Goal: Information Seeking & Learning: Learn about a topic

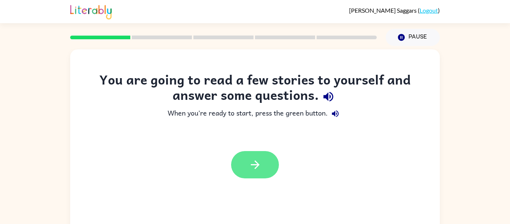
click at [256, 153] on button "button" at bounding box center [255, 164] width 48 height 27
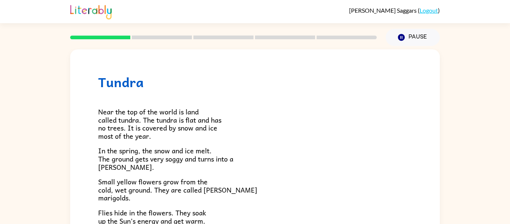
scroll to position [154, 0]
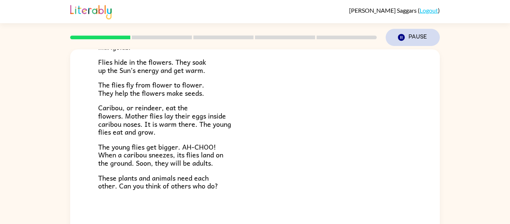
click at [416, 37] on button "Pause Pause" at bounding box center [413, 37] width 54 height 17
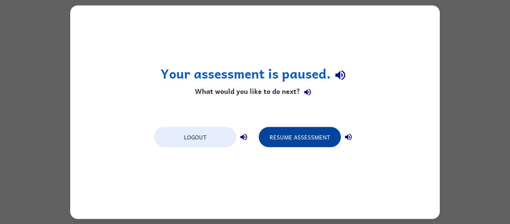
click at [322, 139] on button "Resume Assessment" at bounding box center [300, 137] width 82 height 20
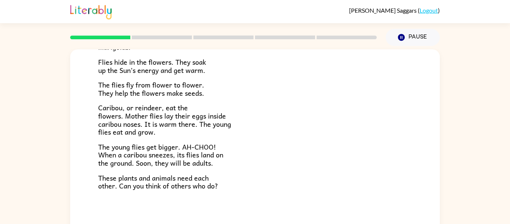
scroll to position [39, 0]
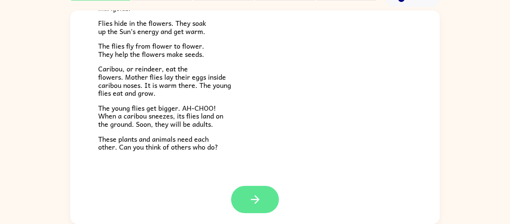
click at [264, 189] on button "button" at bounding box center [255, 199] width 48 height 27
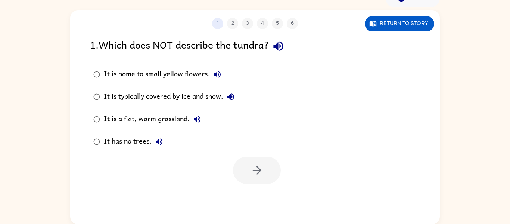
scroll to position [0, 0]
click at [258, 164] on icon "button" at bounding box center [257, 170] width 13 height 13
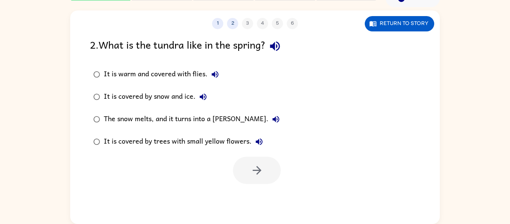
click at [273, 121] on icon "button" at bounding box center [276, 119] width 7 height 7
click at [272, 116] on icon "button" at bounding box center [276, 119] width 9 height 9
click at [257, 144] on icon "button" at bounding box center [259, 141] width 9 height 9
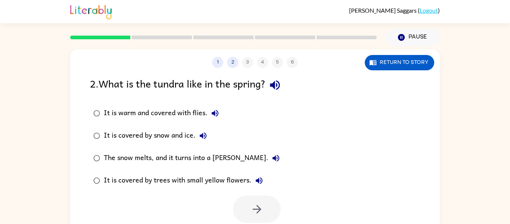
click at [202, 136] on icon "button" at bounding box center [203, 135] width 7 height 7
click at [216, 113] on icon "button" at bounding box center [215, 113] width 7 height 7
click at [248, 210] on button "button" at bounding box center [257, 208] width 48 height 27
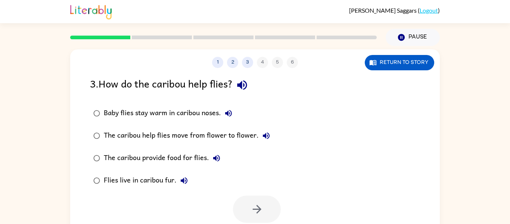
click at [233, 111] on icon "button" at bounding box center [228, 113] width 9 height 9
click at [269, 141] on button "The caribou help flies move from flower to flower." at bounding box center [266, 135] width 15 height 15
click at [215, 158] on icon "button" at bounding box center [216, 158] width 7 height 7
click at [186, 176] on icon "button" at bounding box center [184, 180] width 9 height 9
click at [262, 137] on icon "button" at bounding box center [266, 135] width 9 height 9
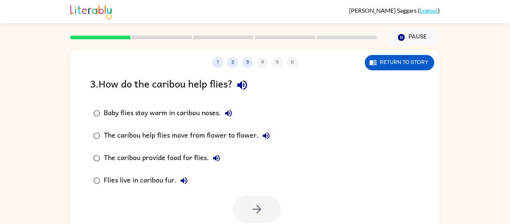
scroll to position [0, 0]
click at [111, 117] on div "Baby flies stay warm in caribou noses." at bounding box center [170, 112] width 132 height 15
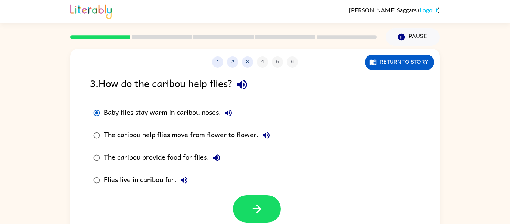
scroll to position [0, 0]
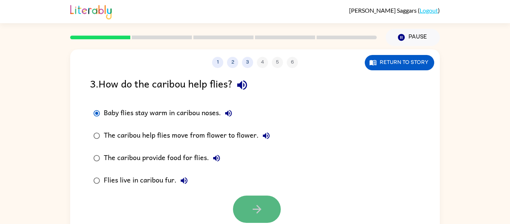
click at [252, 206] on icon "button" at bounding box center [257, 208] width 13 height 13
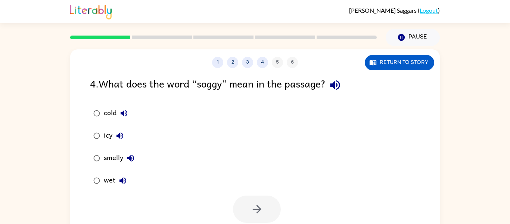
click at [336, 82] on icon "button" at bounding box center [335, 84] width 13 height 13
drag, startPoint x: 104, startPoint y: 84, endPoint x: 130, endPoint y: 85, distance: 26.5
click at [130, 85] on div "4 . What does the word “soggy” mean in the passage?" at bounding box center [255, 84] width 330 height 19
click at [136, 102] on label "cold" at bounding box center [114, 113] width 56 height 22
click at [112, 102] on label "cold" at bounding box center [114, 113] width 56 height 22
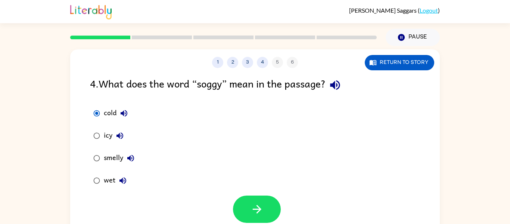
click at [126, 111] on icon "button" at bounding box center [124, 113] width 7 height 7
click at [114, 95] on div "4 . What does the word “soggy” mean in the passage? cold icy smelly wet" at bounding box center [255, 148] width 370 height 147
click at [113, 109] on div "cold" at bounding box center [118, 113] width 28 height 15
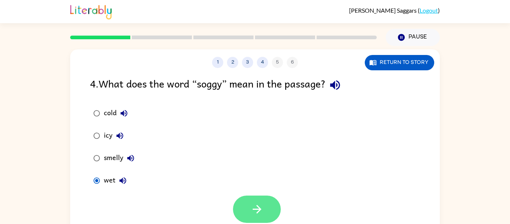
click at [248, 204] on button "button" at bounding box center [257, 208] width 48 height 27
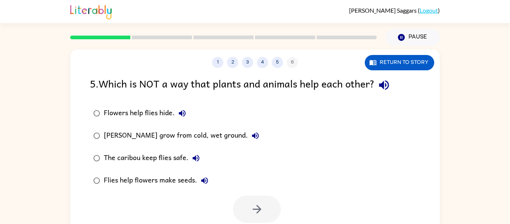
click at [387, 87] on icon "button" at bounding box center [384, 84] width 13 height 13
click at [123, 155] on div "The caribou keep flies safe." at bounding box center [154, 158] width 100 height 15
click at [243, 187] on label "Flies help flowers make seeds." at bounding box center [176, 180] width 181 height 22
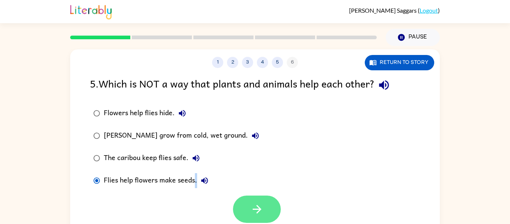
click at [251, 213] on icon "button" at bounding box center [257, 208] width 13 height 13
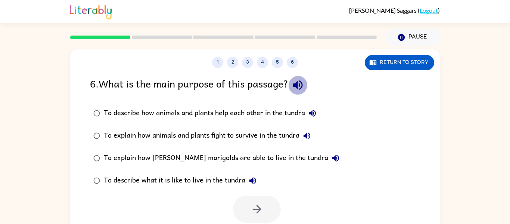
click at [303, 82] on icon "button" at bounding box center [298, 85] width 10 height 10
click at [316, 118] on button "To describe how animals and plants help each other in the tundra" at bounding box center [312, 113] width 15 height 15
click at [311, 135] on icon "button" at bounding box center [307, 135] width 9 height 9
click at [331, 156] on icon "button" at bounding box center [335, 158] width 9 height 9
click at [310, 134] on icon "button" at bounding box center [307, 135] width 7 height 7
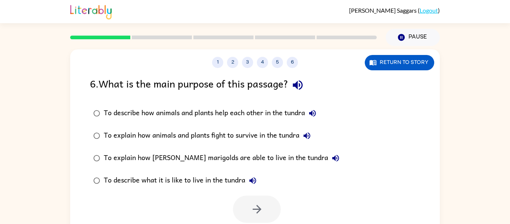
click at [309, 137] on icon "button" at bounding box center [307, 135] width 9 height 9
click at [331, 156] on icon "button" at bounding box center [335, 158] width 9 height 9
click at [331, 159] on icon "button" at bounding box center [335, 158] width 9 height 9
click at [332, 158] on icon "button" at bounding box center [335, 158] width 7 height 7
click at [216, 177] on div "To describe what it is like to live in the tundra" at bounding box center [182, 180] width 157 height 15
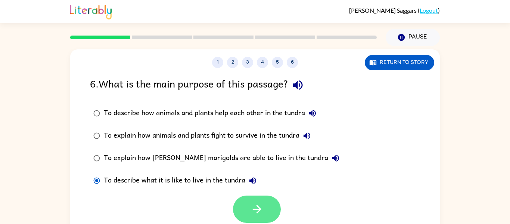
click at [261, 206] on icon "button" at bounding box center [257, 208] width 13 height 13
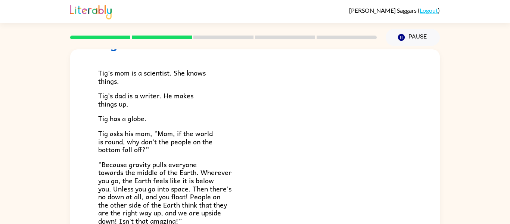
scroll to position [40, 0]
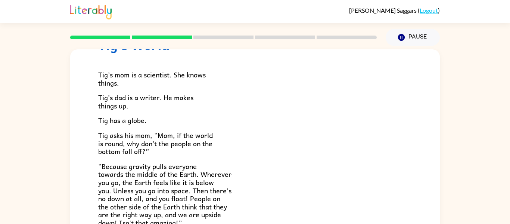
click at [288, 166] on p "“Because gravity pulls everyone towards the middle of the Earth. Wherever you g…" at bounding box center [255, 194] width 314 height 65
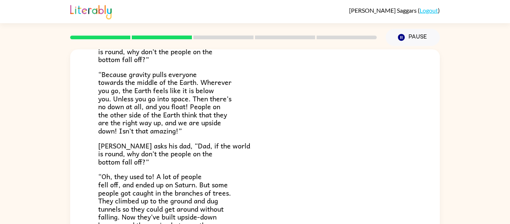
scroll to position [131, 0]
drag, startPoint x: 100, startPoint y: 146, endPoint x: 150, endPoint y: 145, distance: 49.7
click at [150, 145] on span "[PERSON_NAME] asks his dad, “Dad, if the world is round, why don’t the people o…" at bounding box center [174, 153] width 152 height 27
drag, startPoint x: 99, startPoint y: 146, endPoint x: 147, endPoint y: 146, distance: 48.2
click at [147, 146] on span "[PERSON_NAME] asks his dad, “Dad, if the world is round, why don’t the people o…" at bounding box center [174, 153] width 152 height 27
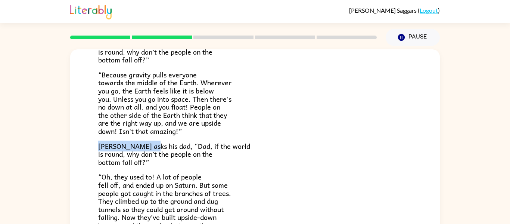
click at [61, 140] on div "Tig's World Tig’s mom is a scientist. She knows things. [PERSON_NAME]’s dad is …" at bounding box center [255, 154] width 510 height 217
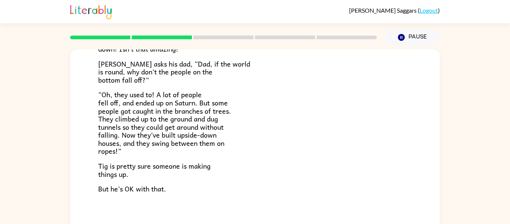
scroll to position [216, 0]
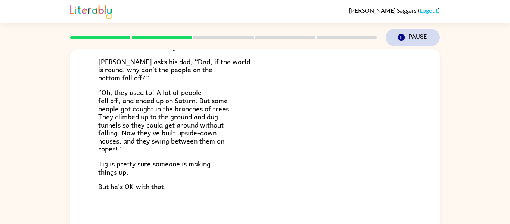
click at [404, 40] on icon "Pause" at bounding box center [401, 37] width 8 height 8
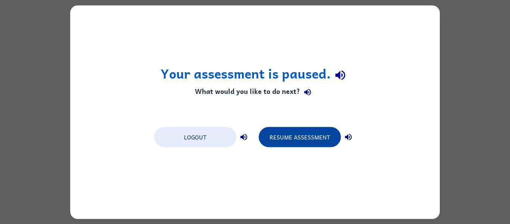
click at [311, 133] on button "Resume Assessment" at bounding box center [300, 137] width 82 height 20
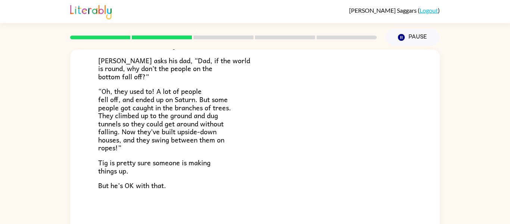
scroll to position [39, 0]
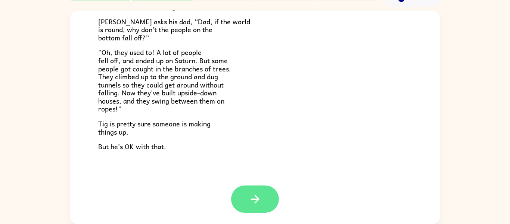
click at [261, 199] on icon "button" at bounding box center [255, 198] width 13 height 13
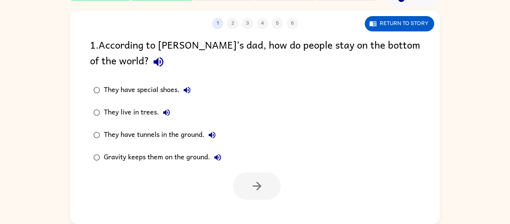
scroll to position [0, 0]
click at [152, 64] on icon "button" at bounding box center [158, 61] width 13 height 13
click at [136, 112] on div "They live in trees." at bounding box center [139, 112] width 70 height 15
click at [243, 183] on button "button" at bounding box center [257, 185] width 48 height 27
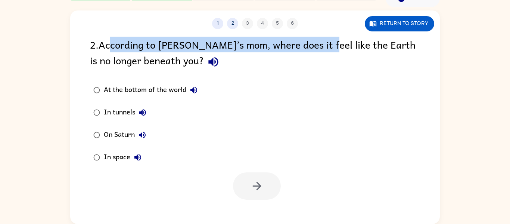
drag, startPoint x: 113, startPoint y: 46, endPoint x: 320, endPoint y: 48, distance: 207.7
click at [320, 48] on div "2 . According to [PERSON_NAME]’s mom, where does it feel like the Earth is no l…" at bounding box center [255, 54] width 330 height 35
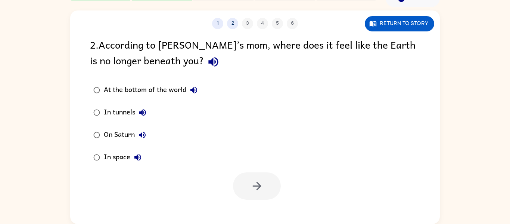
click at [320, 57] on div "2 . According to [PERSON_NAME]’s mom, where does it feel like the Earth is no l…" at bounding box center [255, 54] width 330 height 35
click at [208, 63] on icon "button" at bounding box center [213, 62] width 10 height 10
click at [195, 89] on icon "button" at bounding box center [193, 90] width 7 height 7
click at [265, 188] on button "button" at bounding box center [257, 185] width 48 height 27
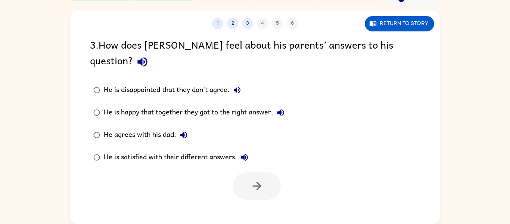
click at [149, 55] on icon "button" at bounding box center [142, 61] width 13 height 13
click at [240, 86] on icon "button" at bounding box center [237, 90] width 9 height 9
click at [281, 109] on icon "button" at bounding box center [281, 112] width 7 height 7
click at [185, 130] on icon "button" at bounding box center [183, 134] width 9 height 9
click at [125, 127] on div "He agrees with his dad." at bounding box center [147, 134] width 87 height 15
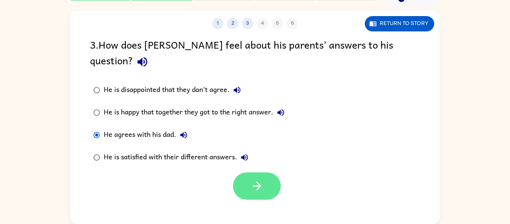
click at [274, 182] on button "button" at bounding box center [257, 185] width 48 height 27
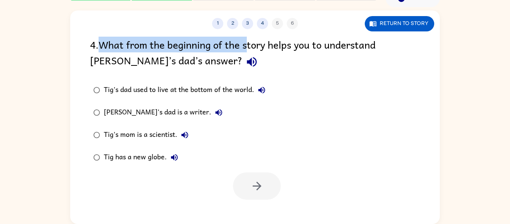
drag, startPoint x: 99, startPoint y: 45, endPoint x: 251, endPoint y: 46, distance: 151.3
click at [251, 46] on div "4 . What from the beginning of the story helps you to understand [PERSON_NAME]’…" at bounding box center [255, 54] width 330 height 35
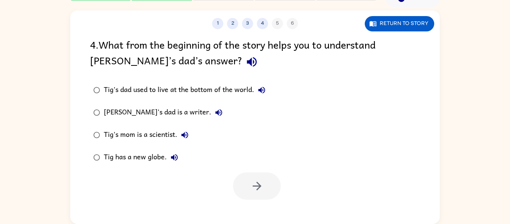
click at [249, 64] on div "4 . What from the beginning of the story helps you to understand [PERSON_NAME]’…" at bounding box center [255, 54] width 330 height 35
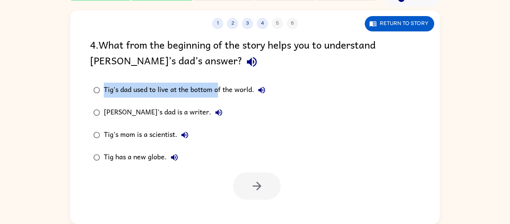
drag, startPoint x: 105, startPoint y: 87, endPoint x: 219, endPoint y: 81, distance: 114.8
click at [219, 81] on label "Tig's dad used to live at the bottom of the world." at bounding box center [179, 90] width 187 height 22
click at [134, 86] on div "Tig's dad used to live at the bottom of the world." at bounding box center [186, 90] width 165 height 15
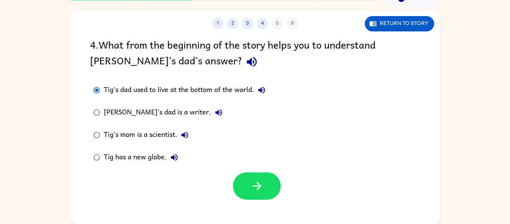
click at [247, 62] on icon "button" at bounding box center [252, 62] width 10 height 10
click at [267, 179] on button "button" at bounding box center [257, 185] width 48 height 27
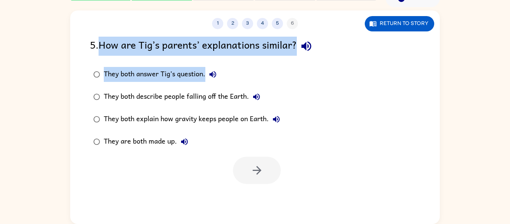
drag, startPoint x: 100, startPoint y: 46, endPoint x: 267, endPoint y: 66, distance: 168.9
click at [267, 66] on div "5 . How are [PERSON_NAME]’s parents’ explanations similar? They both answer Tig…" at bounding box center [255, 110] width 370 height 147
click at [309, 49] on icon "button" at bounding box center [306, 46] width 10 height 10
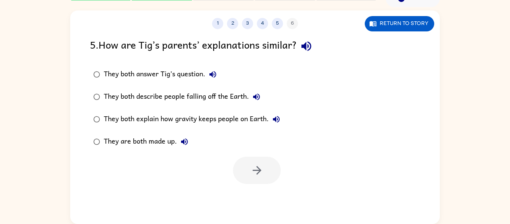
click at [307, 76] on div "They both answer Tig’s question. They both describe people falling off the Eart…" at bounding box center [265, 108] width 350 height 90
click at [213, 71] on icon "button" at bounding box center [212, 74] width 9 height 9
click at [258, 96] on icon "button" at bounding box center [256, 96] width 7 height 7
click at [278, 118] on icon "button" at bounding box center [276, 119] width 9 height 9
click at [184, 143] on icon "button" at bounding box center [184, 141] width 7 height 7
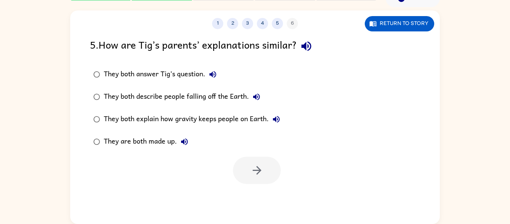
click at [118, 121] on div "They both explain how gravity keeps people on Earth." at bounding box center [194, 119] width 180 height 15
click at [275, 174] on button "button" at bounding box center [257, 170] width 48 height 27
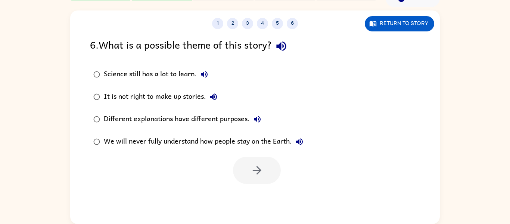
click at [285, 50] on icon "button" at bounding box center [281, 46] width 13 height 13
click at [208, 74] on icon "button" at bounding box center [204, 74] width 7 height 7
click at [215, 97] on icon "button" at bounding box center [213, 96] width 7 height 7
click at [104, 94] on div "It is not right to make up stories." at bounding box center [162, 96] width 117 height 15
click at [274, 171] on button "button" at bounding box center [257, 170] width 48 height 27
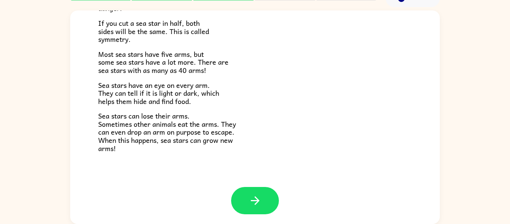
scroll to position [216, 0]
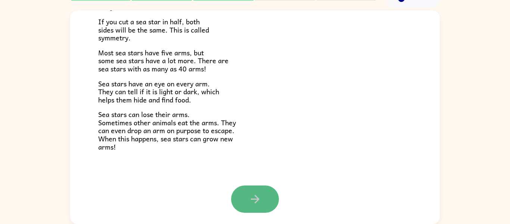
click at [257, 209] on button "button" at bounding box center [255, 198] width 48 height 27
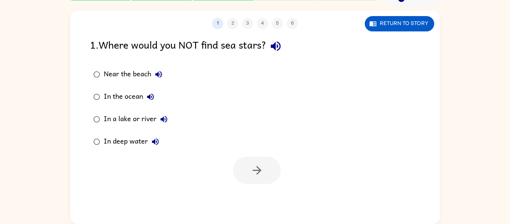
click at [282, 52] on icon "button" at bounding box center [275, 46] width 13 height 13
click at [131, 95] on div "In the ocean" at bounding box center [131, 96] width 54 height 15
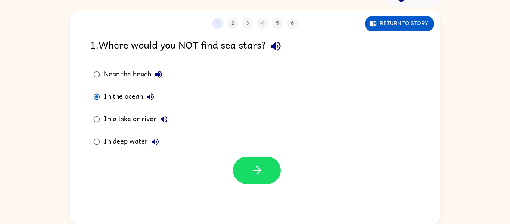
click at [131, 120] on div "In a lake or river" at bounding box center [138, 119] width 68 height 15
click at [252, 162] on button "button" at bounding box center [257, 170] width 48 height 27
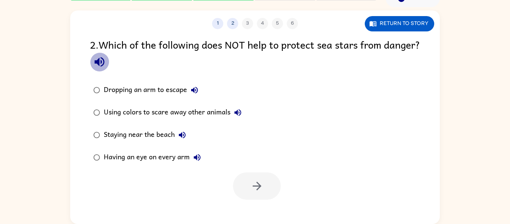
click at [106, 62] on icon "button" at bounding box center [99, 61] width 13 height 13
click at [188, 115] on div "Using colors to scare away other animals" at bounding box center [175, 112] width 142 height 15
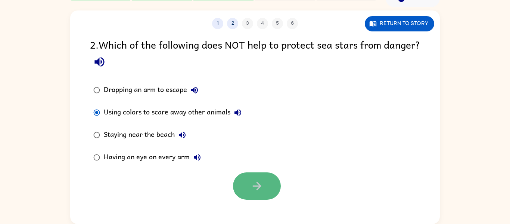
click at [260, 174] on button "button" at bounding box center [257, 185] width 48 height 27
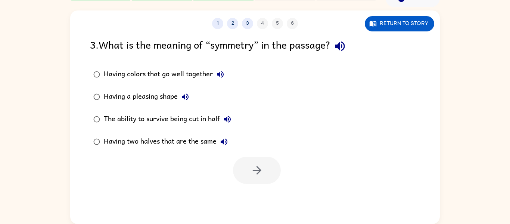
click at [342, 50] on icon "button" at bounding box center [340, 46] width 13 height 13
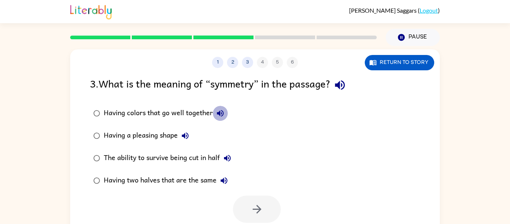
click at [224, 113] on icon "button" at bounding box center [220, 113] width 9 height 9
click at [121, 138] on div "Having a pleasing shape" at bounding box center [148, 135] width 89 height 15
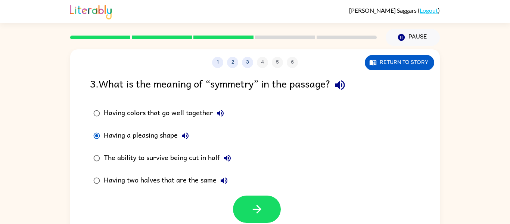
click at [130, 162] on div "The ability to survive being cut in half" at bounding box center [169, 158] width 131 height 15
click at [161, 180] on div "Having two halves that are the same" at bounding box center [168, 180] width 128 height 15
click at [252, 190] on div "Having colors that go well together Having a pleasing shape The ability to surv…" at bounding box center [265, 147] width 350 height 90
click at [256, 200] on button "button" at bounding box center [257, 208] width 48 height 27
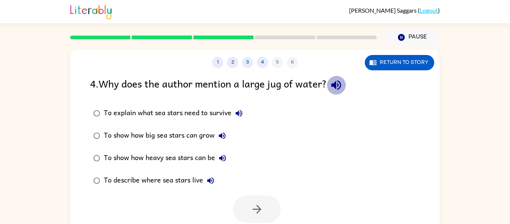
click at [340, 87] on icon "button" at bounding box center [336, 84] width 13 height 13
click at [203, 119] on div "To explain what sea stars need to survive" at bounding box center [175, 113] width 143 height 15
click at [199, 120] on div "To explain what sea stars need to survive" at bounding box center [175, 113] width 143 height 15
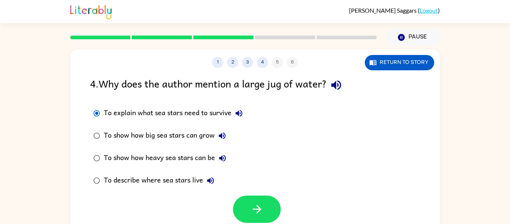
click at [177, 183] on div "To describe where sea stars live" at bounding box center [161, 180] width 114 height 15
click at [191, 162] on div "To show how heavy sea stars can be" at bounding box center [167, 158] width 126 height 15
click at [239, 198] on button "button" at bounding box center [257, 208] width 48 height 27
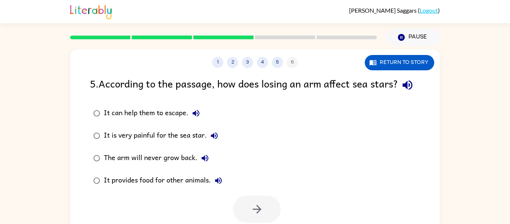
click at [401, 92] on icon "button" at bounding box center [407, 84] width 13 height 13
click at [176, 165] on div "The arm will never grow back." at bounding box center [158, 158] width 109 height 15
click at [267, 221] on button "button" at bounding box center [257, 208] width 48 height 27
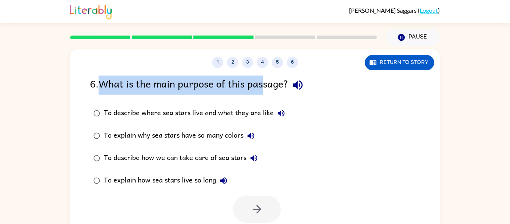
drag, startPoint x: 102, startPoint y: 84, endPoint x: 269, endPoint y: 72, distance: 167.4
click at [269, 72] on div "1 2 3 4 5 6 Return to story 6 . What is the main purpose of this passage? To de…" at bounding box center [255, 155] width 370 height 213
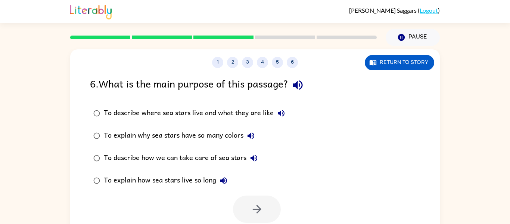
click at [303, 106] on div "To describe where sea stars live and what they are like To explain why sea star…" at bounding box center [265, 147] width 350 height 90
click at [303, 92] on icon "button" at bounding box center [297, 84] width 13 height 13
drag, startPoint x: 253, startPoint y: 111, endPoint x: 257, endPoint y: 124, distance: 14.1
click at [257, 124] on div "To describe where sea stars live and what they are like To explain why sea star…" at bounding box center [194, 147] width 208 height 90
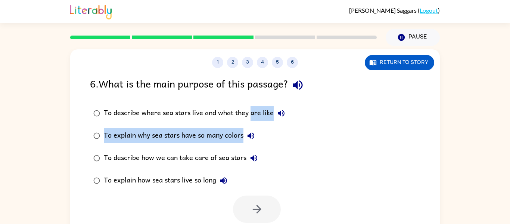
click at [255, 120] on div "To describe where sea stars live and what they are like" at bounding box center [196, 113] width 185 height 15
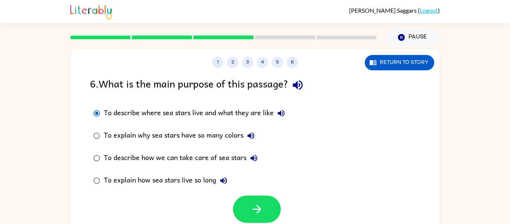
click at [196, 158] on div "To describe how we can take care of sea stars" at bounding box center [183, 158] width 158 height 15
click at [177, 173] on div "To explain how sea stars live so long" at bounding box center [167, 180] width 127 height 15
click at [232, 161] on div "To describe how we can take care of sea stars" at bounding box center [183, 158] width 158 height 15
click at [247, 198] on button "button" at bounding box center [257, 208] width 48 height 27
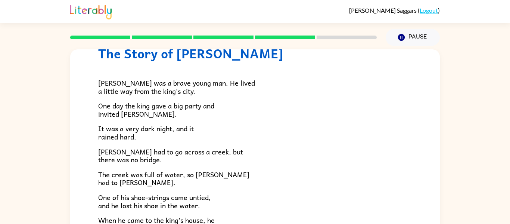
scroll to position [30, 0]
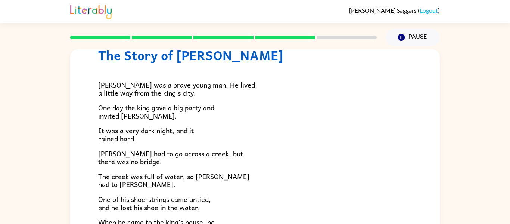
click at [138, 150] on span "[PERSON_NAME] had to go across a creek, but there was no bridge." at bounding box center [170, 157] width 145 height 19
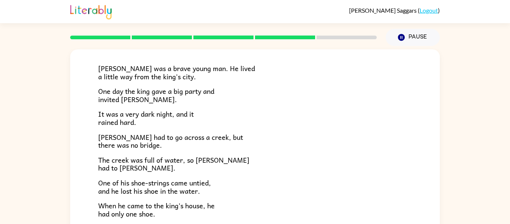
scroll to position [50, 0]
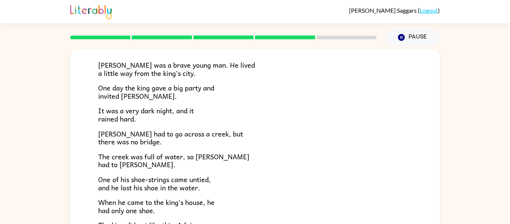
click at [137, 155] on span "The creek was full of water, so [PERSON_NAME] had to [PERSON_NAME]." at bounding box center [173, 160] width 151 height 19
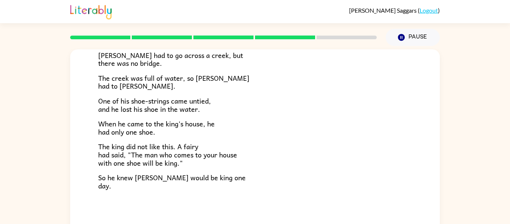
scroll to position [39, 0]
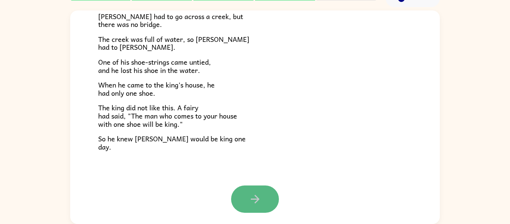
click at [254, 201] on icon "button" at bounding box center [255, 198] width 13 height 13
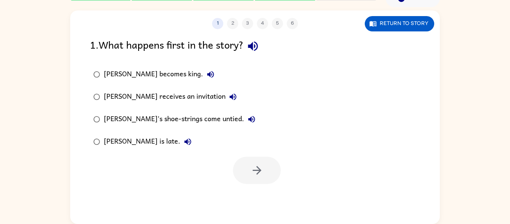
click at [111, 78] on div "[PERSON_NAME] becomes king." at bounding box center [161, 74] width 114 height 15
click at [260, 169] on icon "button" at bounding box center [257, 170] width 13 height 13
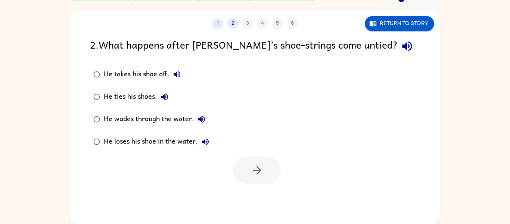
click at [152, 75] on div "He takes his shoe off." at bounding box center [144, 74] width 81 height 15
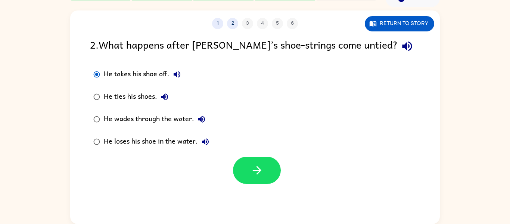
click at [125, 151] on label "He loses his shoe in the water." at bounding box center [151, 141] width 131 height 22
click at [260, 168] on icon "button" at bounding box center [257, 170] width 13 height 13
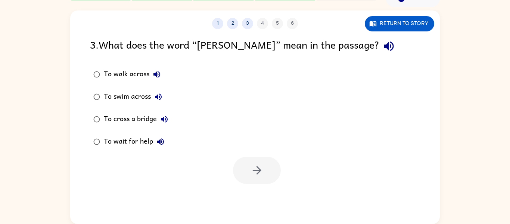
click at [384, 47] on icon "button" at bounding box center [389, 46] width 10 height 10
click at [125, 143] on div "To wait for help" at bounding box center [136, 141] width 64 height 15
click at [234, 167] on button "button" at bounding box center [257, 170] width 48 height 27
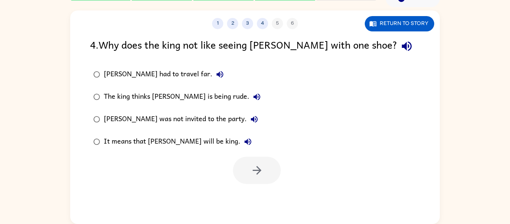
click at [400, 44] on icon "button" at bounding box center [406, 46] width 13 height 13
click at [122, 82] on label "[PERSON_NAME] had to travel far." at bounding box center [177, 74] width 182 height 22
click at [253, 177] on button "button" at bounding box center [257, 170] width 48 height 27
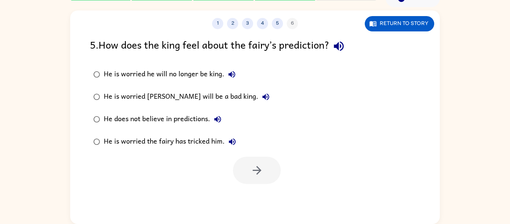
click at [340, 47] on icon "button" at bounding box center [339, 46] width 10 height 10
click at [232, 72] on icon "button" at bounding box center [231, 74] width 9 height 9
click at [223, 112] on div "He does not believe in predictions." at bounding box center [164, 119] width 121 height 15
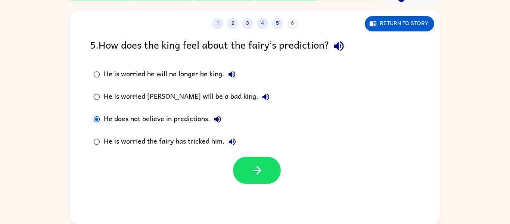
click at [223, 112] on div "He does not believe in predictions." at bounding box center [164, 119] width 121 height 15
click at [215, 67] on div "He is worried he will no longer be king." at bounding box center [172, 74] width 136 height 15
click at [261, 171] on icon "button" at bounding box center [257, 170] width 13 height 13
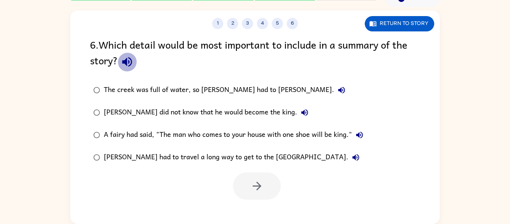
click at [126, 67] on icon "button" at bounding box center [127, 61] width 13 height 13
click at [334, 84] on button "The creek was full of water, so [PERSON_NAME] had to [PERSON_NAME]." at bounding box center [341, 90] width 15 height 15
click at [207, 116] on div "[PERSON_NAME] did not know that he would become the king." at bounding box center [208, 112] width 208 height 15
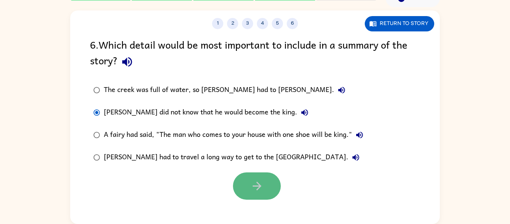
click at [255, 185] on icon "button" at bounding box center [257, 185] width 13 height 13
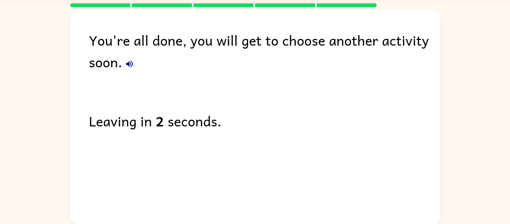
click at [131, 66] on icon "button" at bounding box center [129, 64] width 7 height 7
